Goal: Information Seeking & Learning: Find specific fact

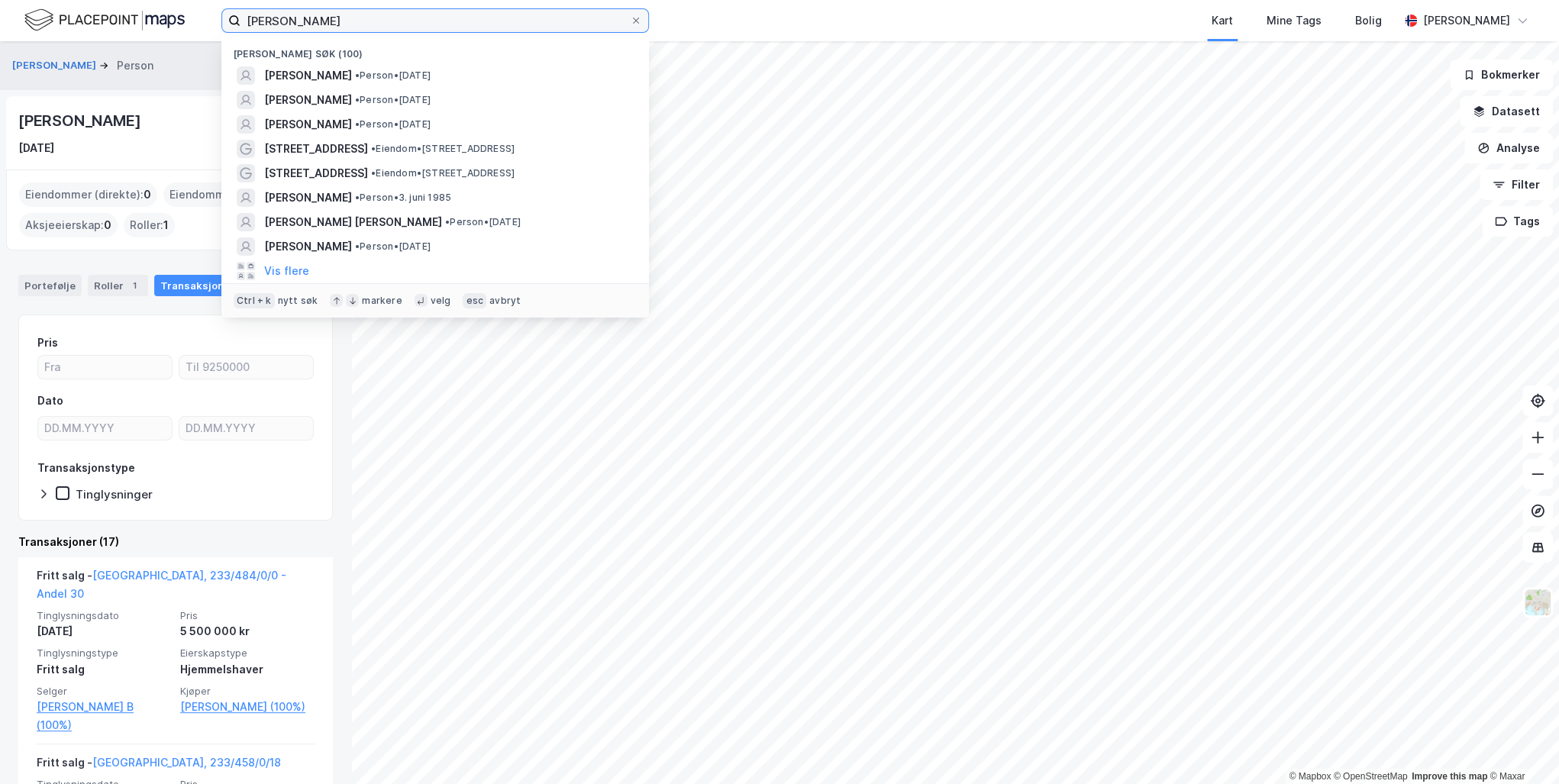
drag, startPoint x: 341, startPoint y: 25, endPoint x: 118, endPoint y: 21, distance: 223.0
click at [118, 21] on div "[PERSON_NAME] Nylige søk (100) [PERSON_NAME] • Person • [DATE] [PERSON_NAME] • …" at bounding box center [780, 20] width 1559 height 41
paste input "[PERSON_NAME]"
type input "[PERSON_NAME]"
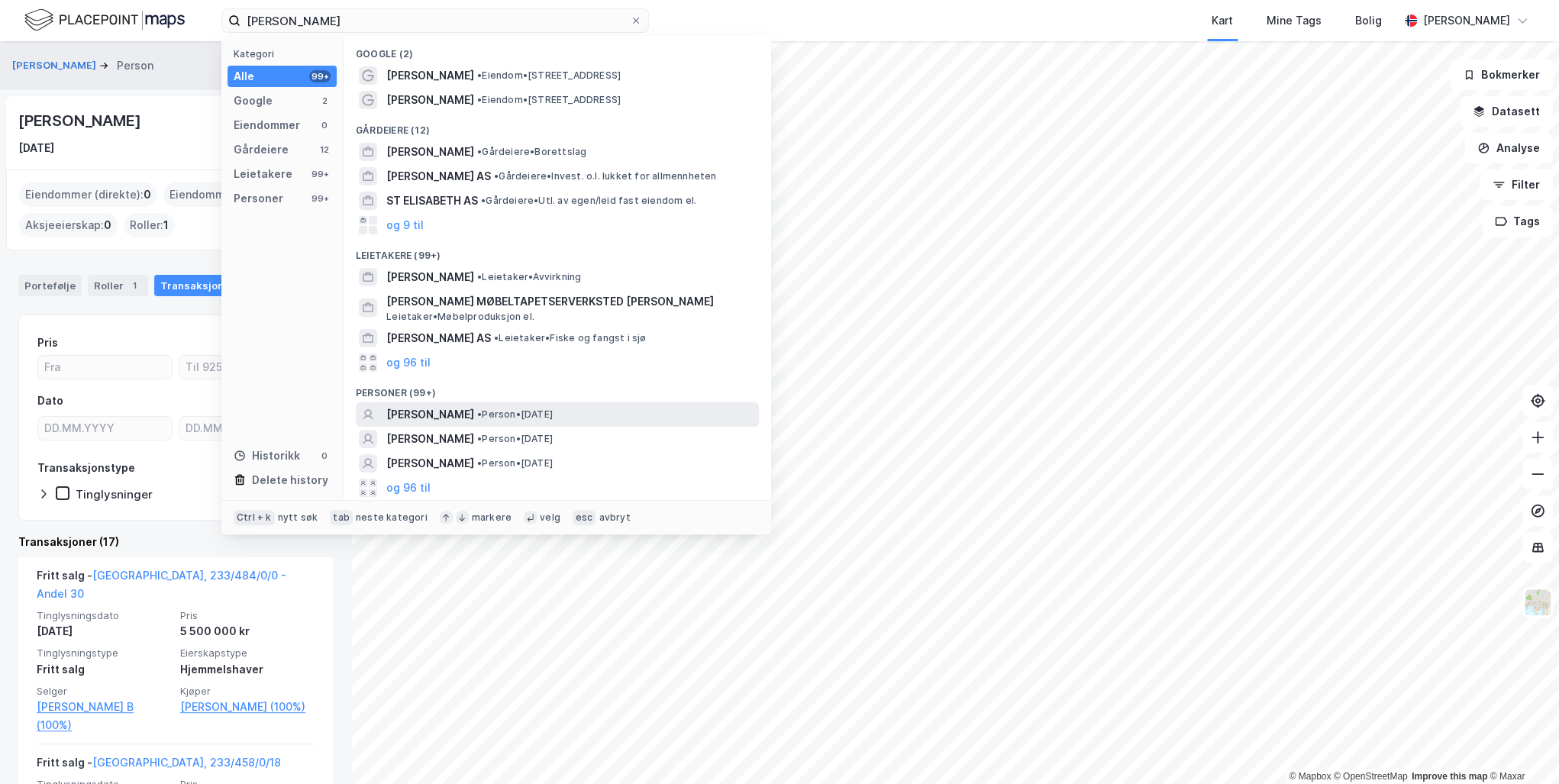
click at [474, 419] on span "[PERSON_NAME]" at bounding box center [431, 414] width 88 height 18
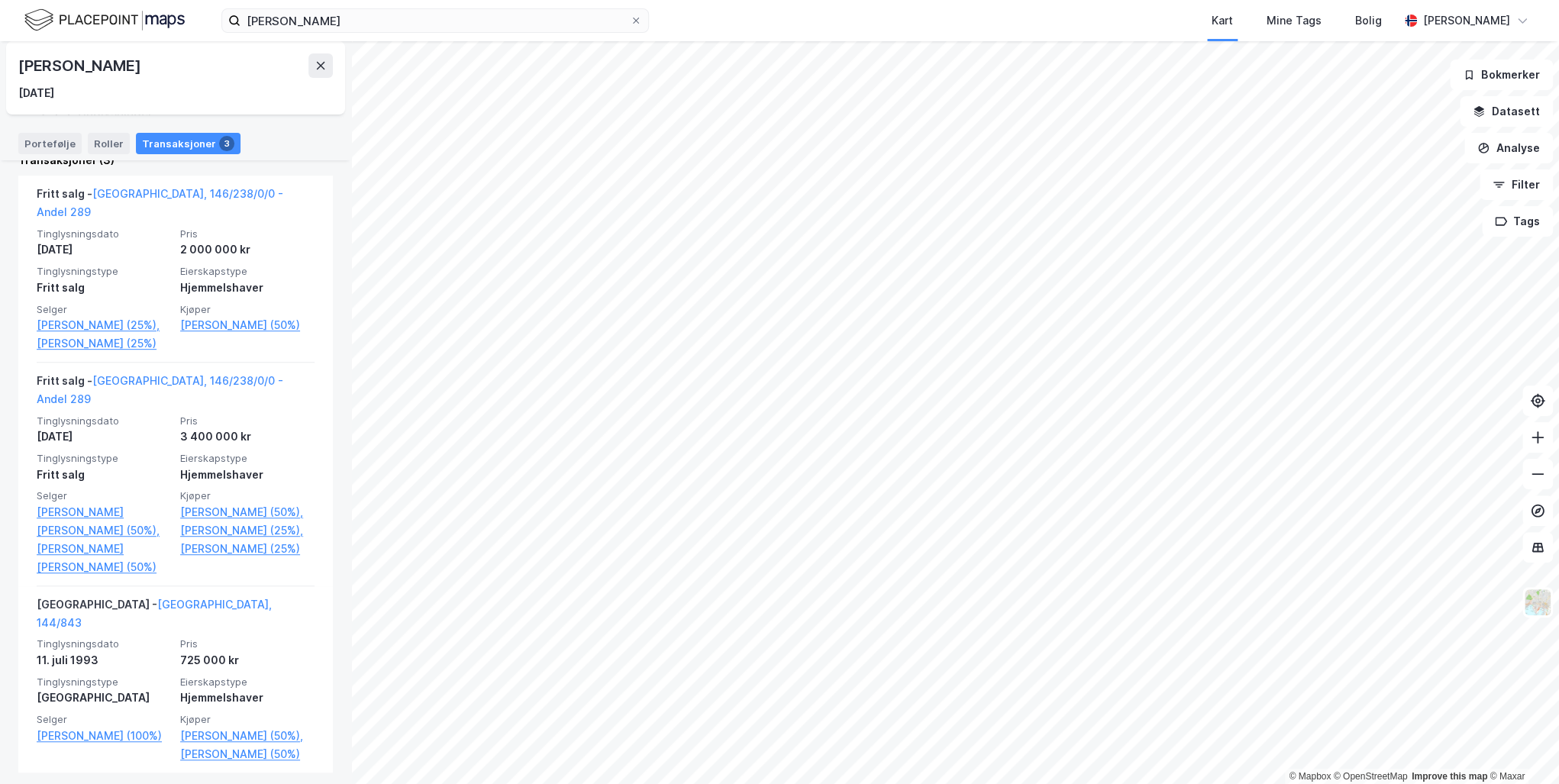
scroll to position [339, 0]
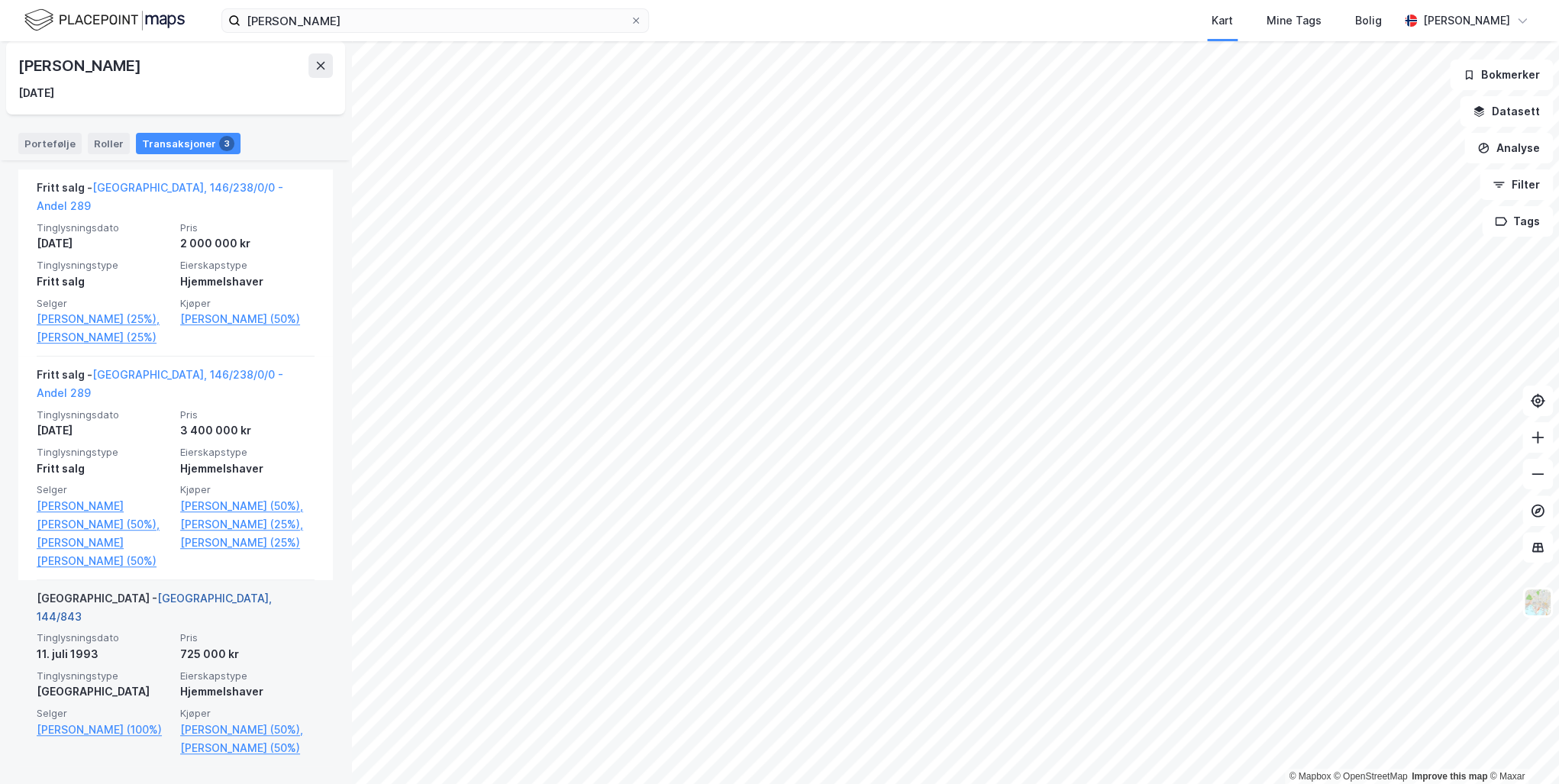
click at [142, 599] on link "[GEOGRAPHIC_DATA], 144/843" at bounding box center [154, 607] width 235 height 31
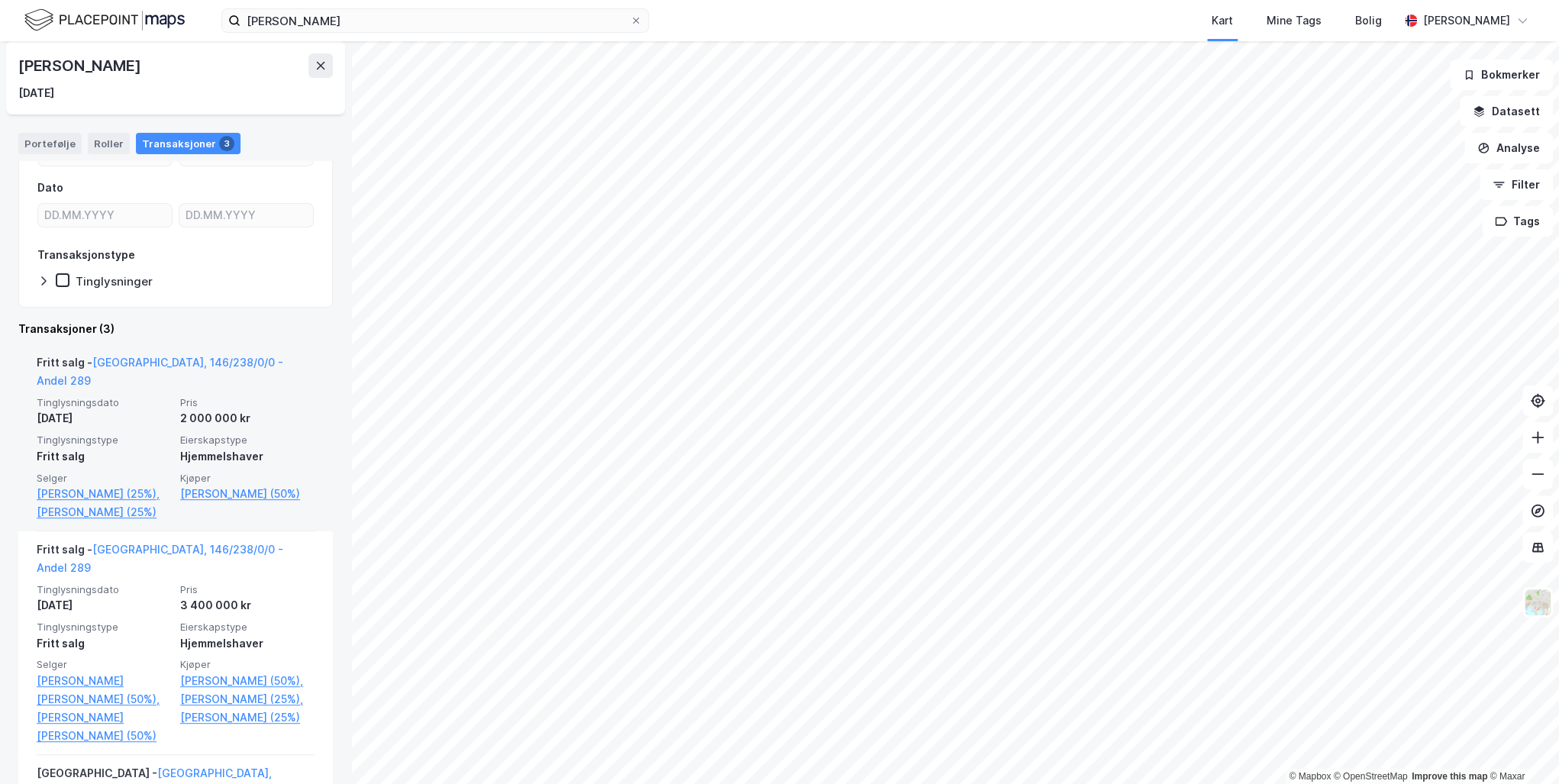
scroll to position [184, 0]
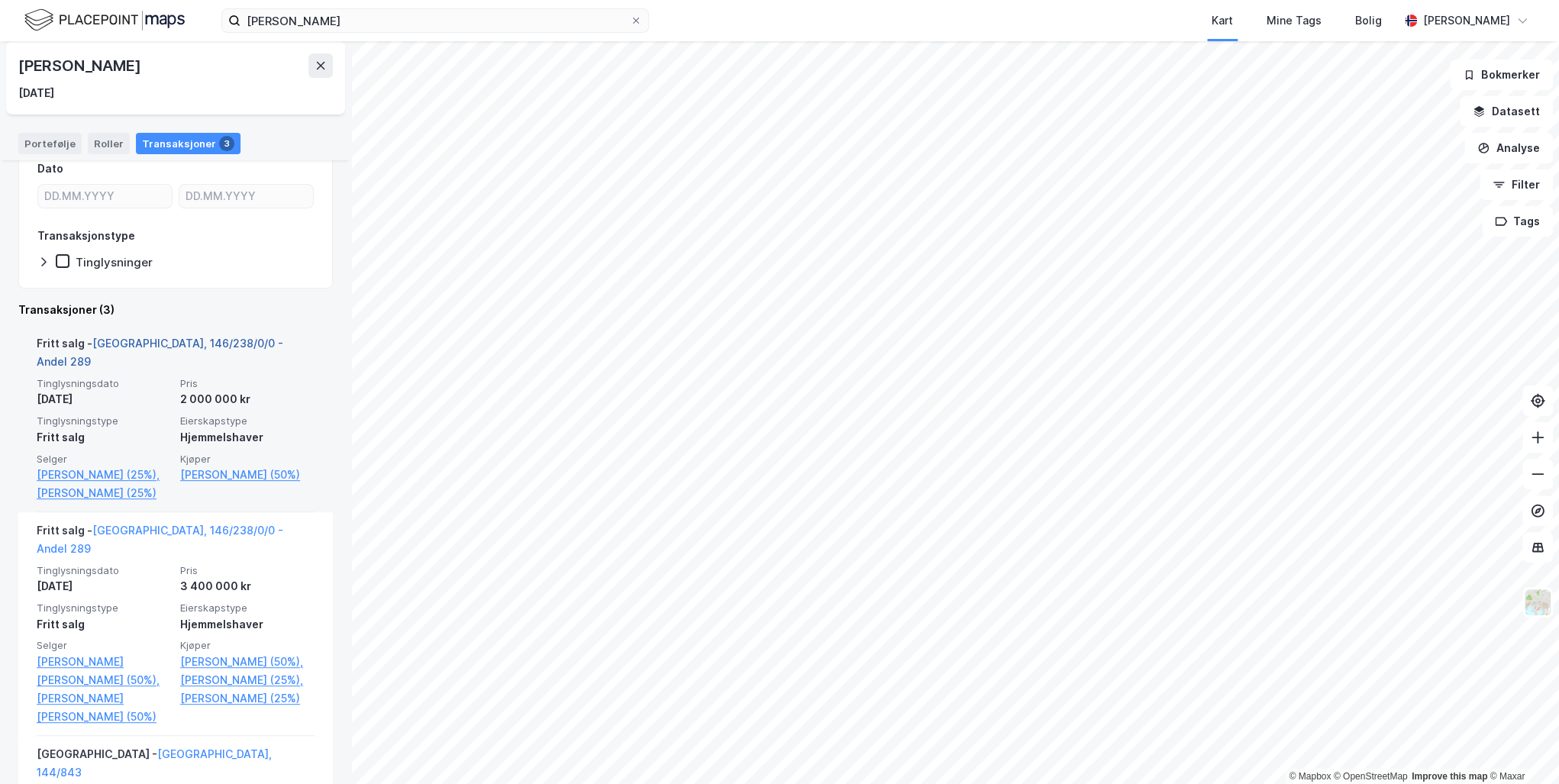
click at [116, 338] on link "[GEOGRAPHIC_DATA], 146/238/0/0 - Andel 289" at bounding box center [160, 353] width 247 height 31
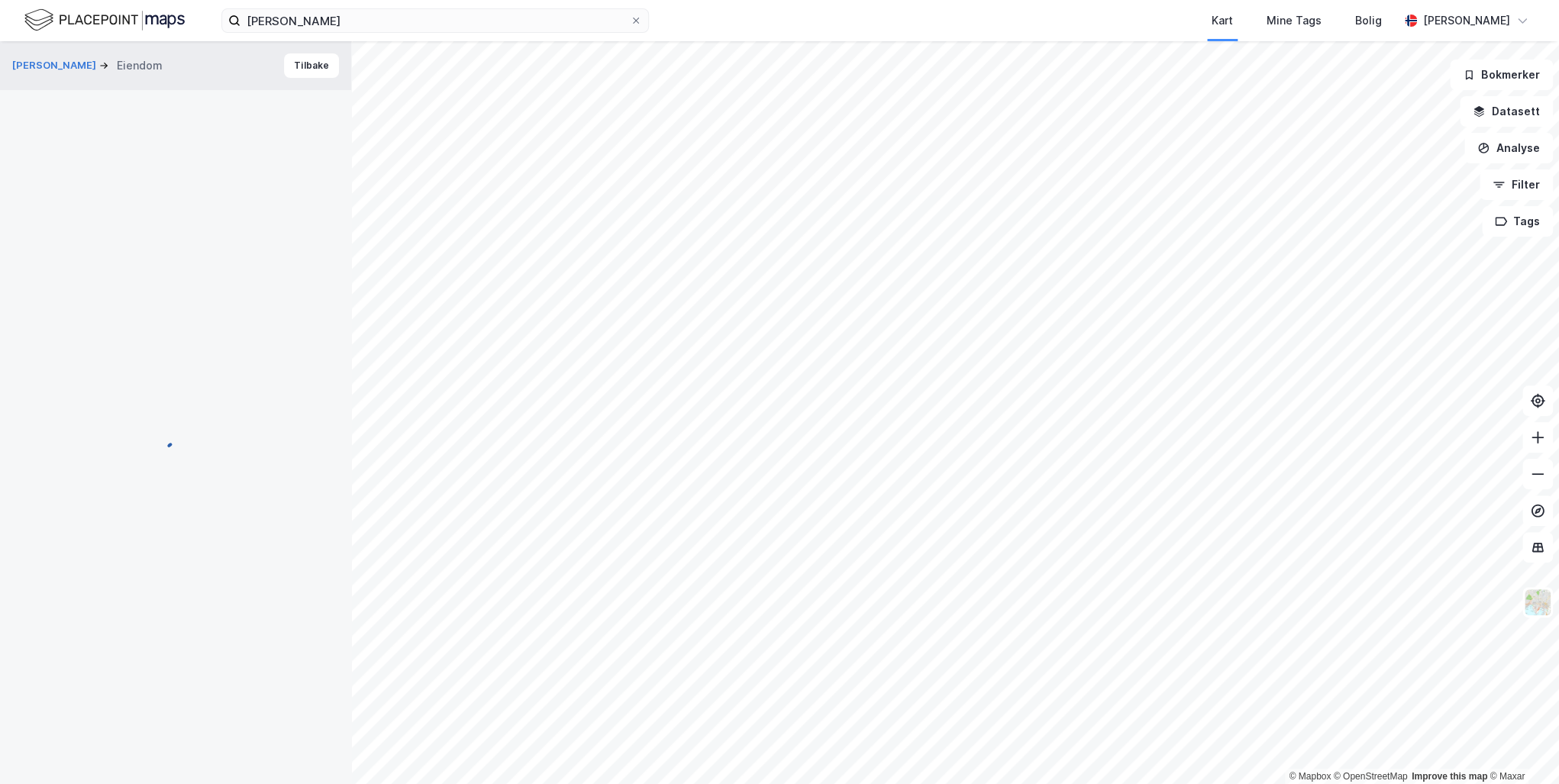
scroll to position [3, 0]
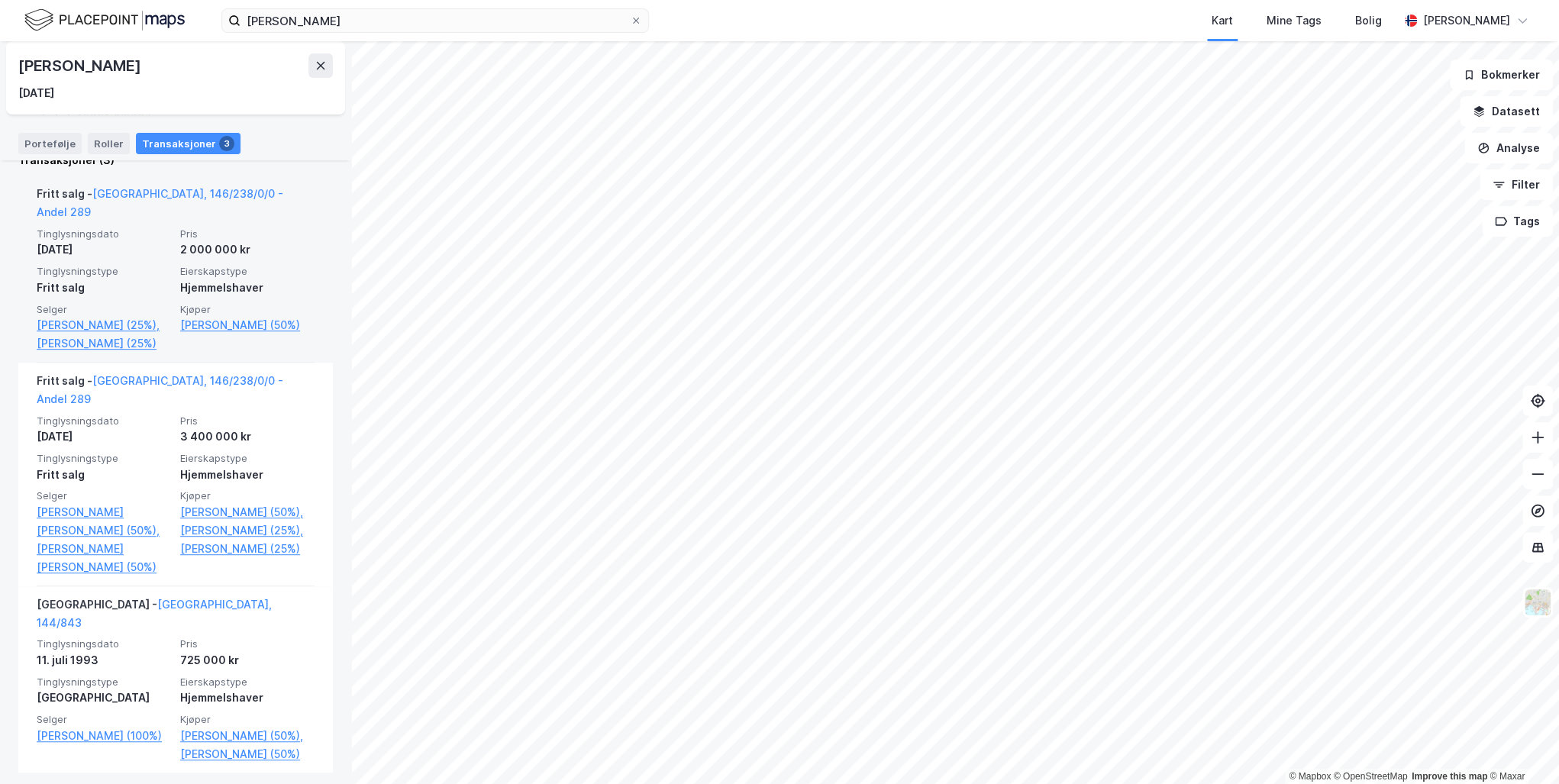
scroll to position [339, 0]
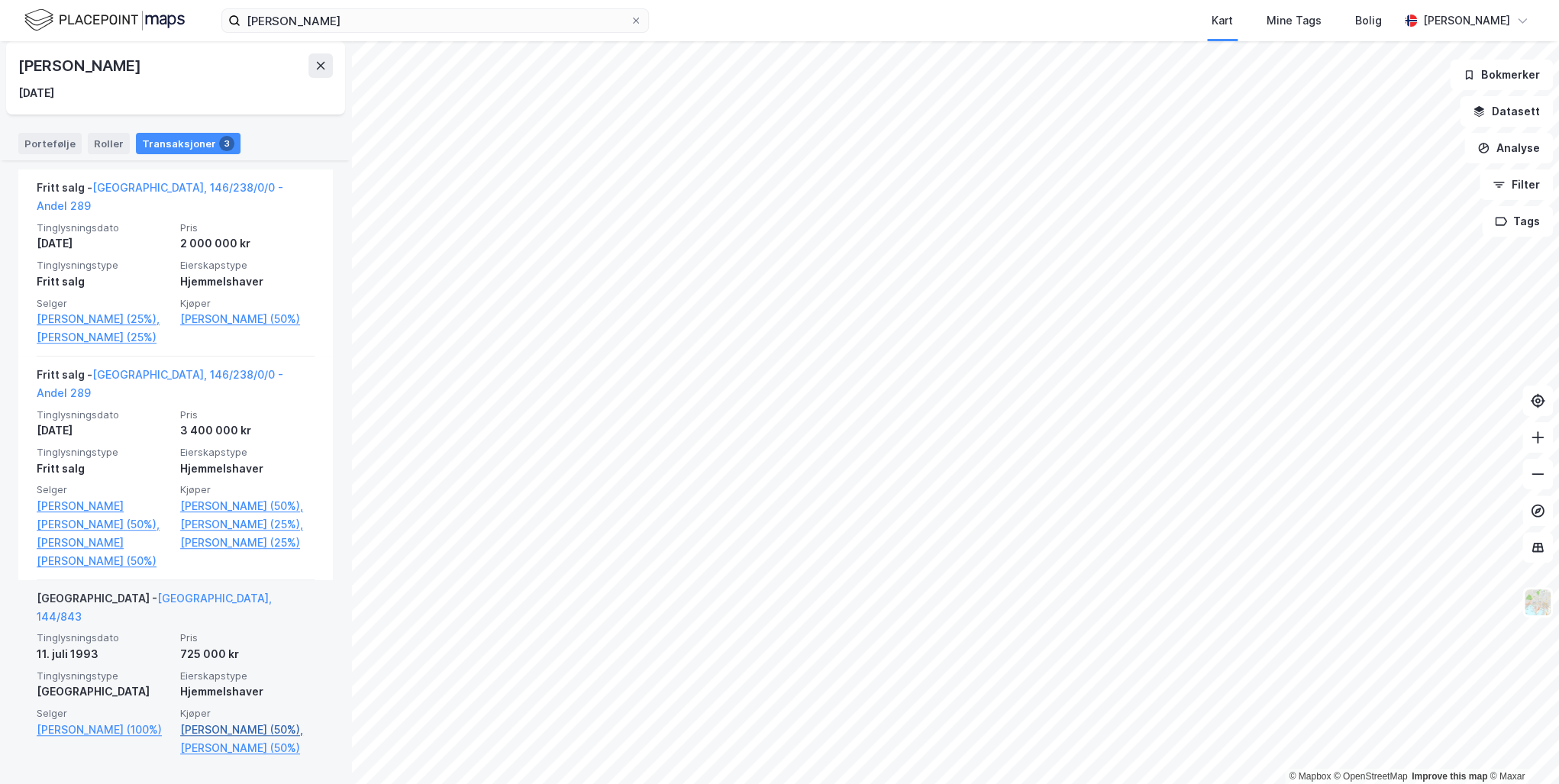
click at [207, 721] on link "[PERSON_NAME] (50%)," at bounding box center [247, 730] width 134 height 18
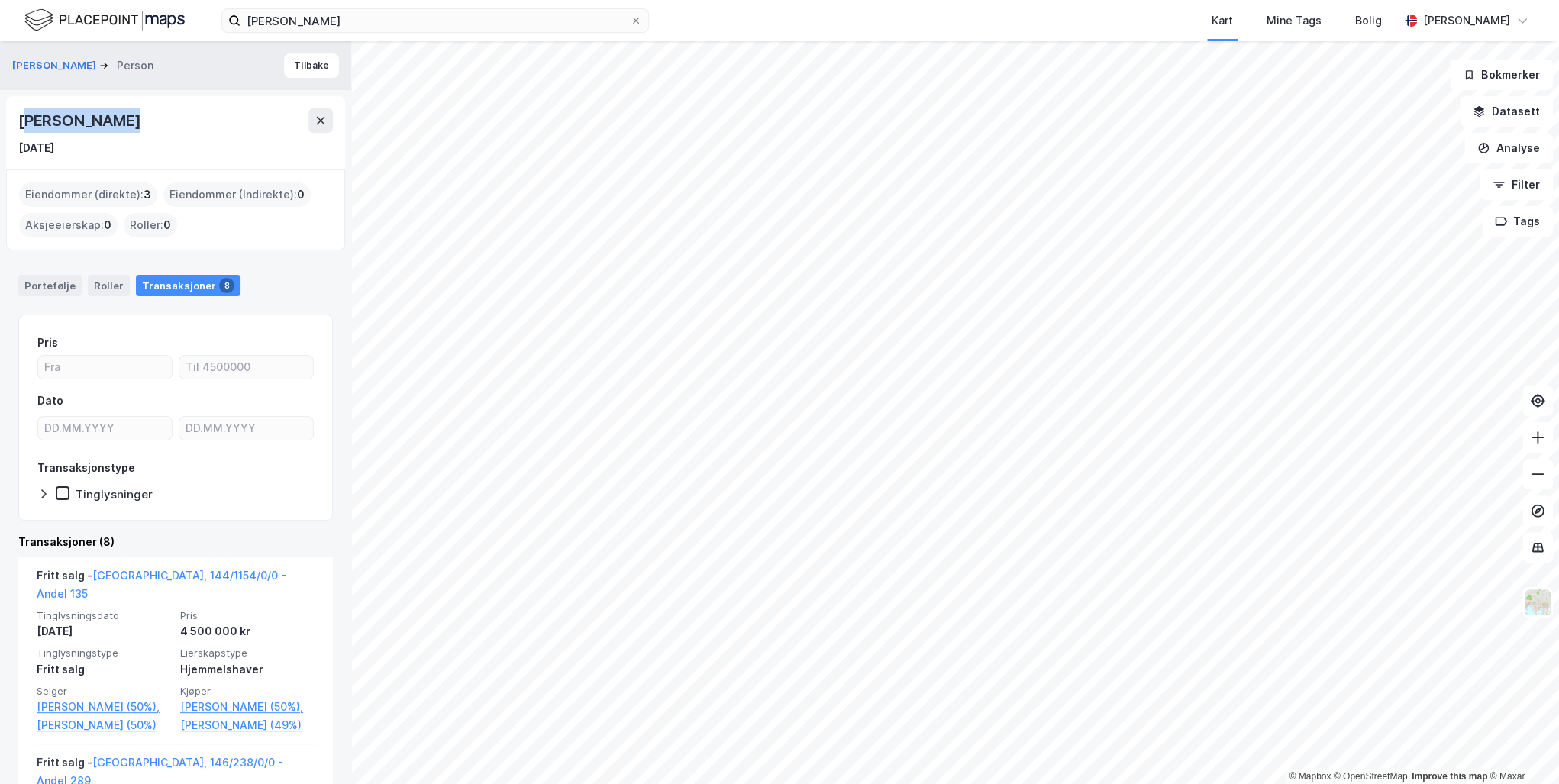
drag, startPoint x: 134, startPoint y: 125, endPoint x: 25, endPoint y: 120, distance: 109.1
click at [25, 120] on div "[PERSON_NAME]" at bounding box center [175, 120] width 315 height 25
drag, startPoint x: 25, startPoint y: 120, endPoint x: 86, endPoint y: 119, distance: 61.0
copy div "ars Mengaaen"
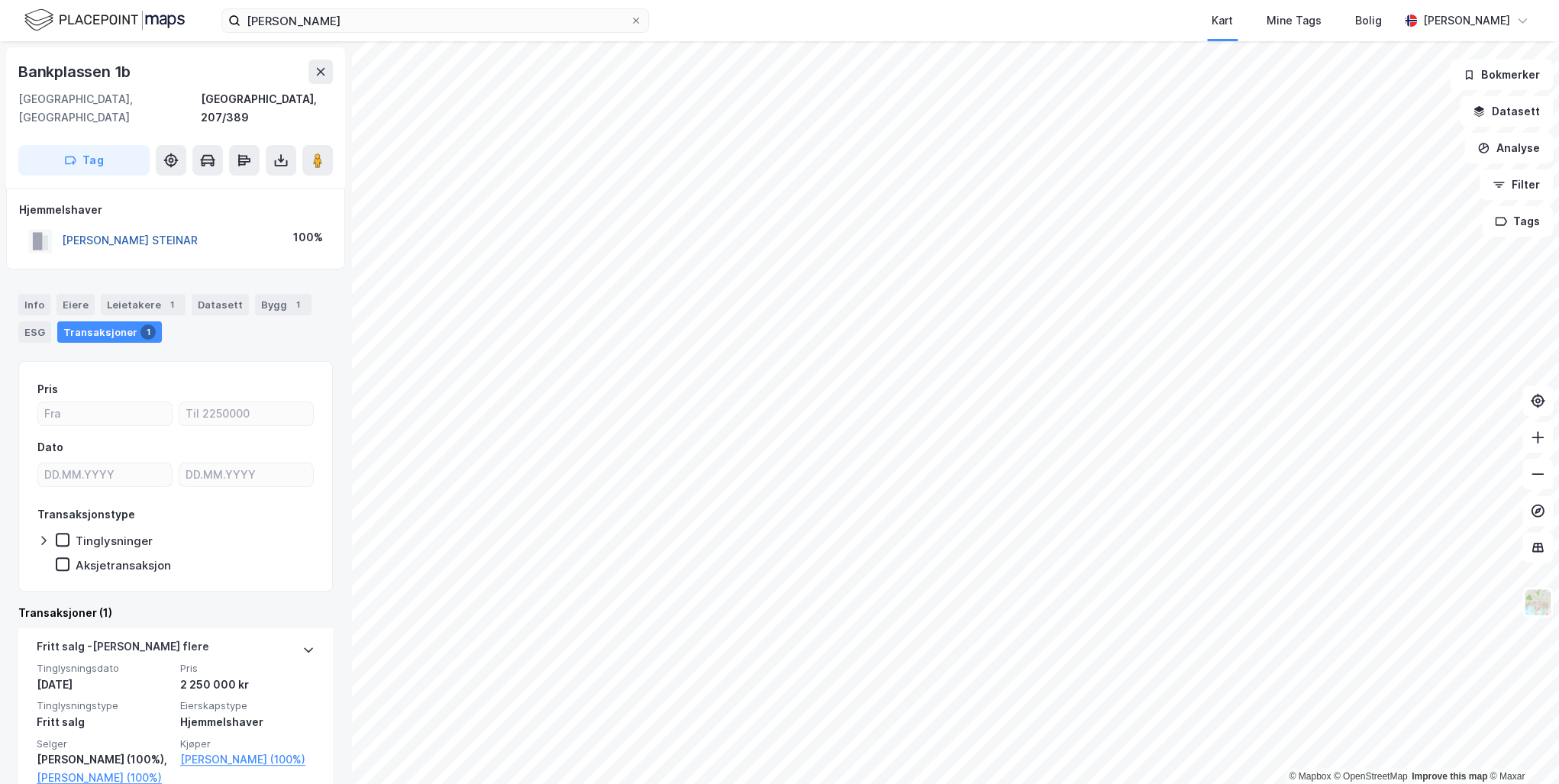
click at [0, 0] on button "[PERSON_NAME] STEINAR" at bounding box center [0, 0] width 0 height 0
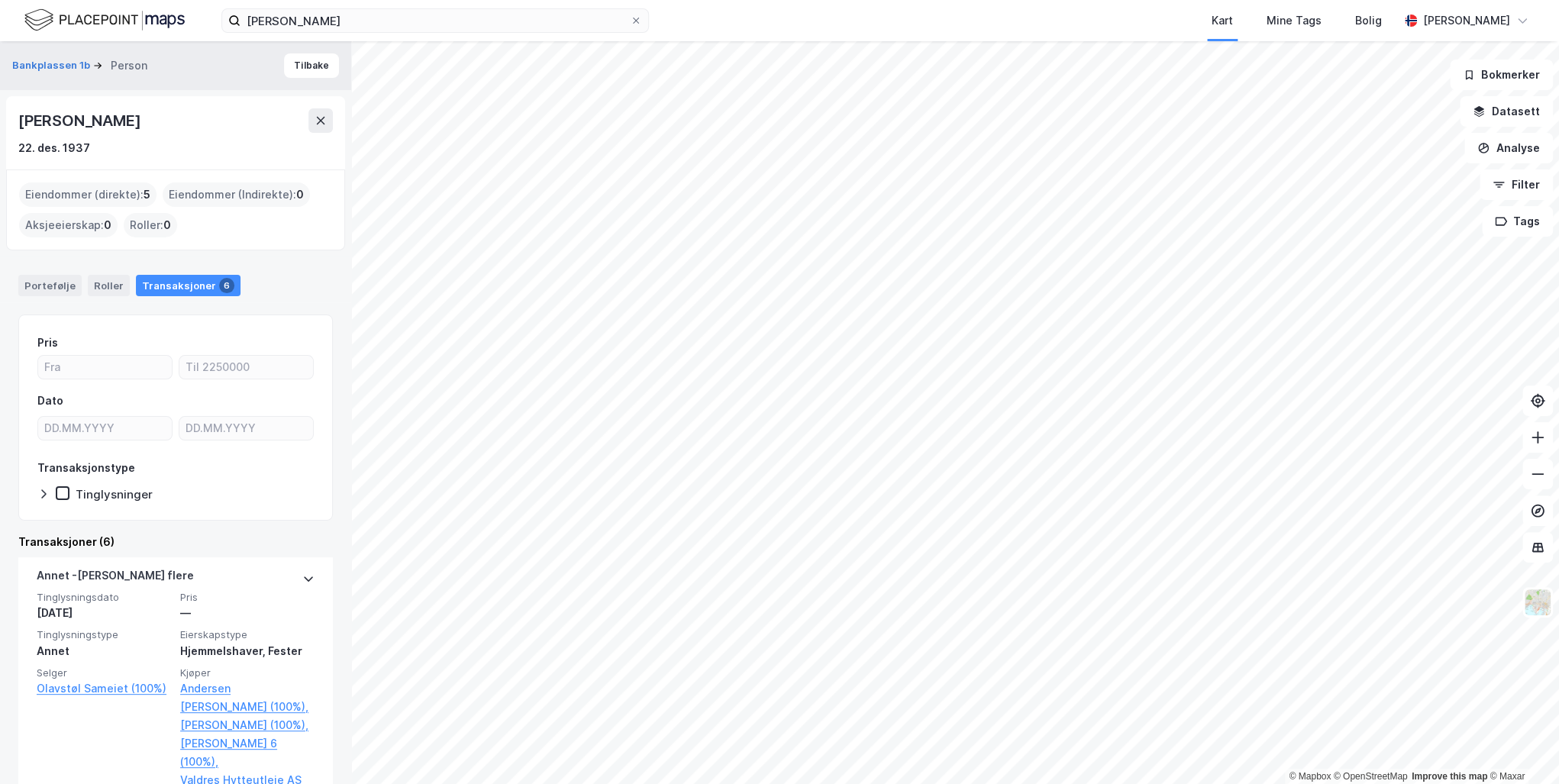
drag, startPoint x: 156, startPoint y: 125, endPoint x: 18, endPoint y: 125, distance: 138.0
click at [18, 125] on div "[PERSON_NAME]" at bounding box center [175, 120] width 315 height 25
drag, startPoint x: 18, startPoint y: 125, endPoint x: 79, endPoint y: 120, distance: 61.2
copy div "[PERSON_NAME]"
